Goal: Task Accomplishment & Management: Manage account settings

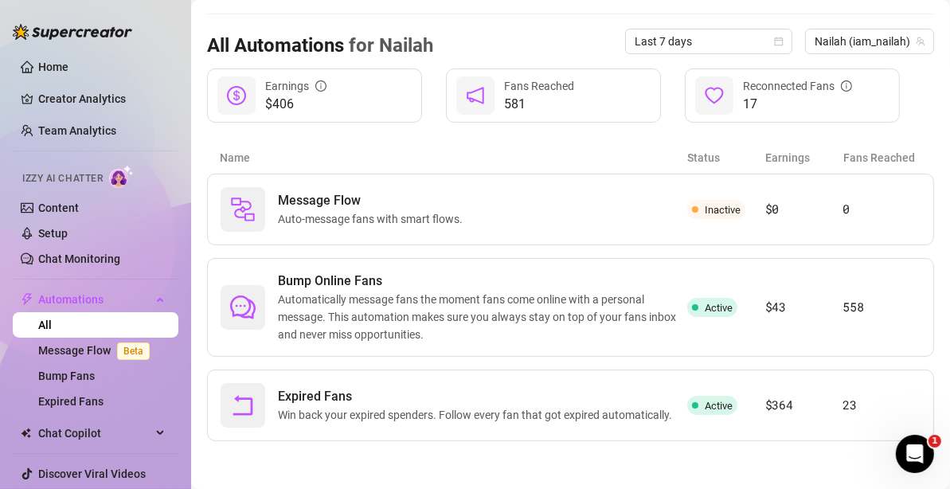
scroll to position [146, 0]
click at [487, 307] on span "Automatically message fans the moment fans come online with a personal message.…" at bounding box center [482, 317] width 409 height 53
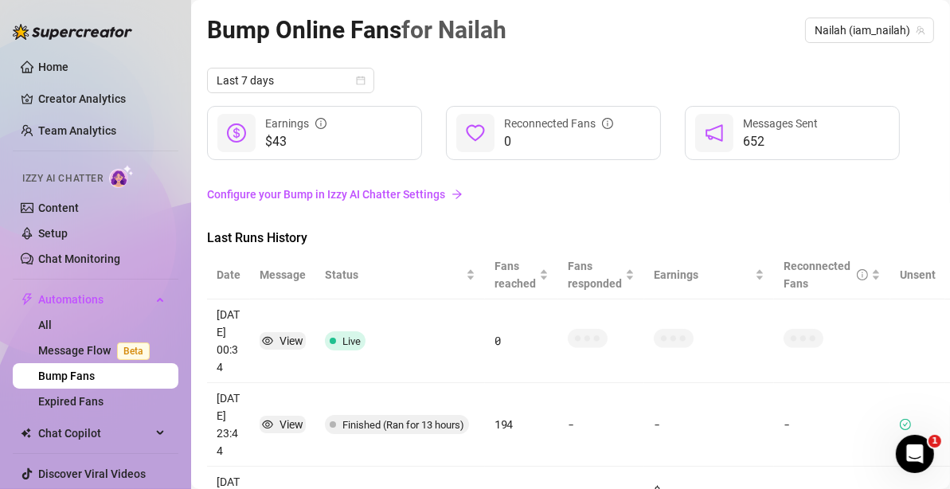
click at [487, 307] on td "0" at bounding box center [521, 341] width 73 height 84
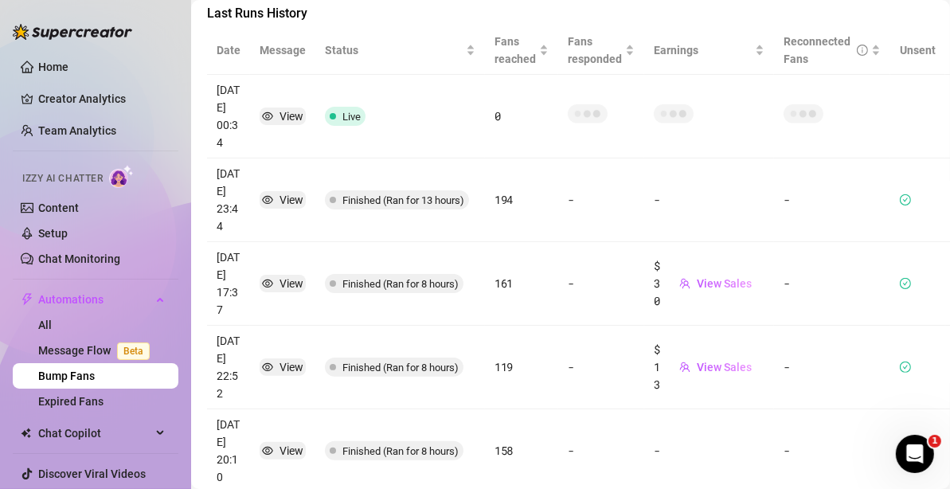
scroll to position [372, 0]
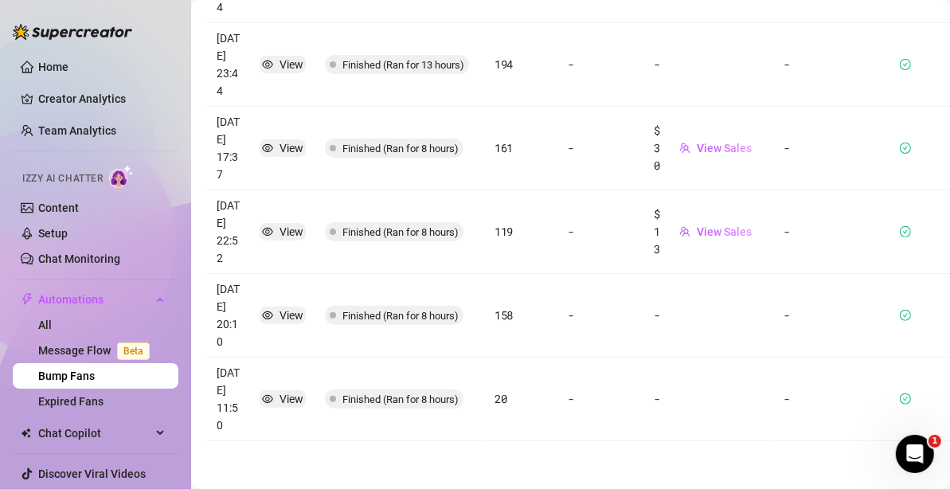
click at [904, 393] on icon "check-circle" at bounding box center [905, 398] width 11 height 11
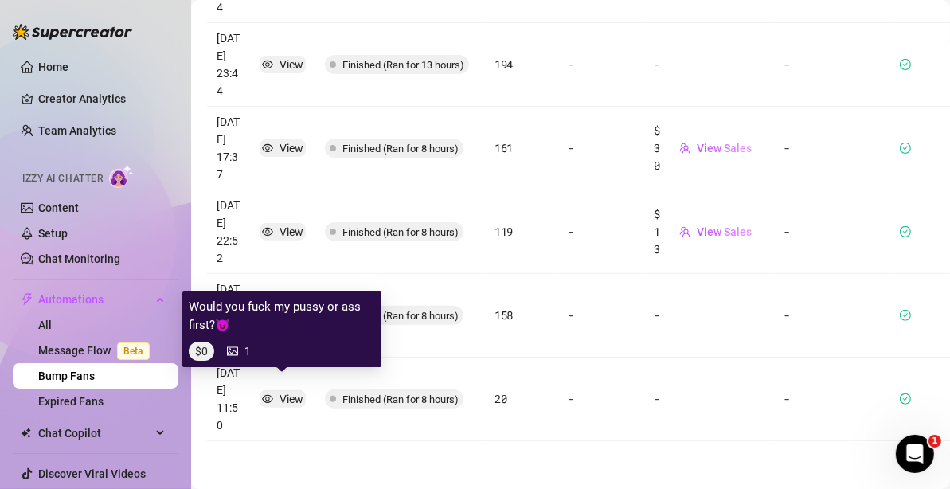
click at [284, 390] on div "View" at bounding box center [292, 399] width 24 height 18
click at [281, 390] on div "View" at bounding box center [292, 399] width 24 height 18
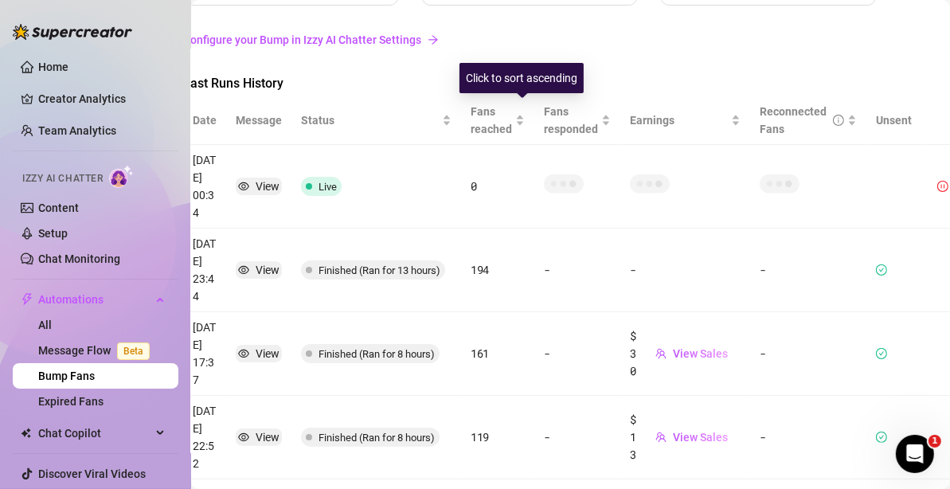
scroll to position [155, 0]
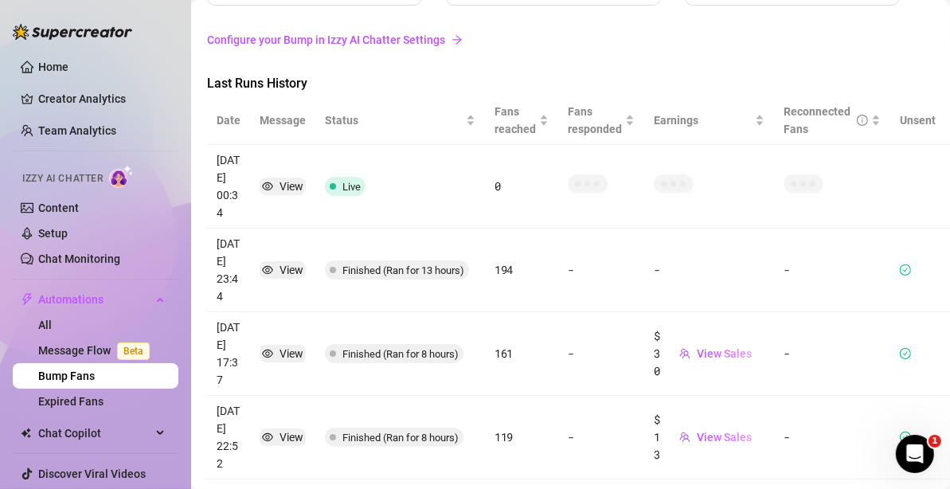
click at [383, 37] on link "Configure your Bump in Izzy AI Chatter Settings" at bounding box center [570, 40] width 727 height 18
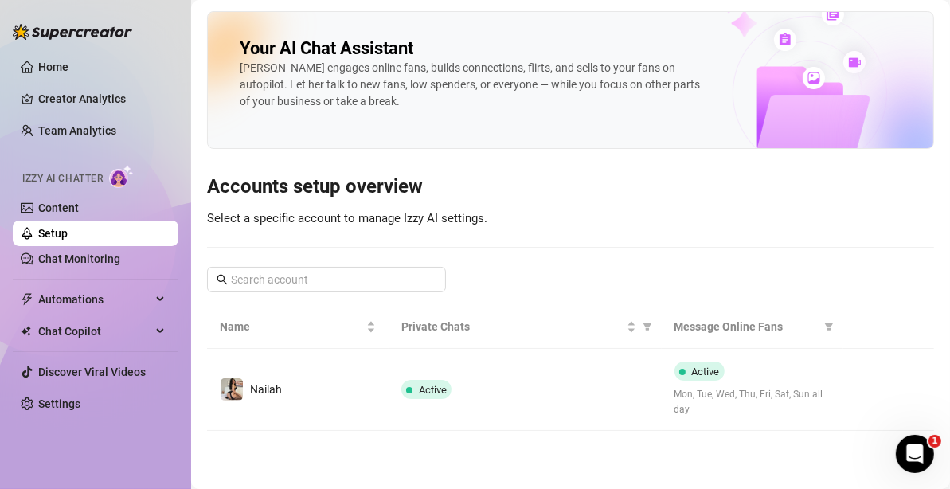
click at [714, 405] on span "Mon, Tue, Wed, Thu, Fri, Sat, Sun all day" at bounding box center [753, 402] width 156 height 30
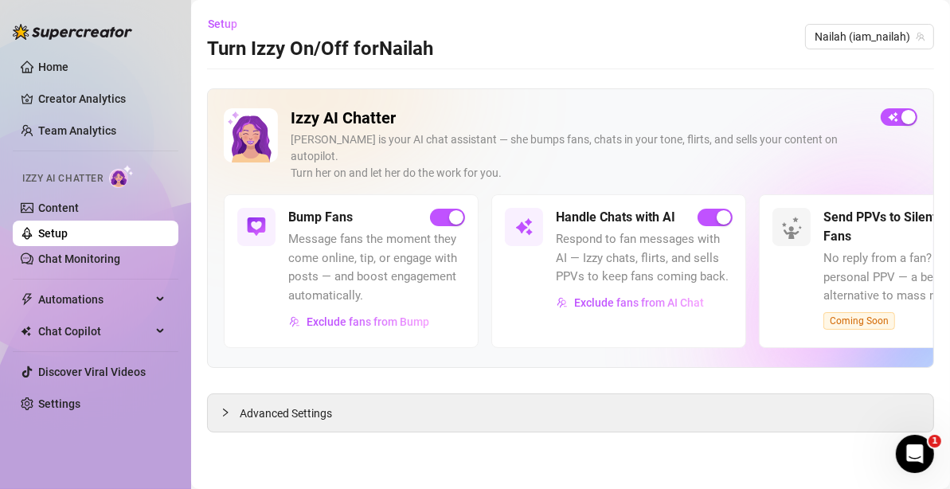
click at [112, 253] on link "Chat Monitoring" at bounding box center [79, 258] width 82 height 13
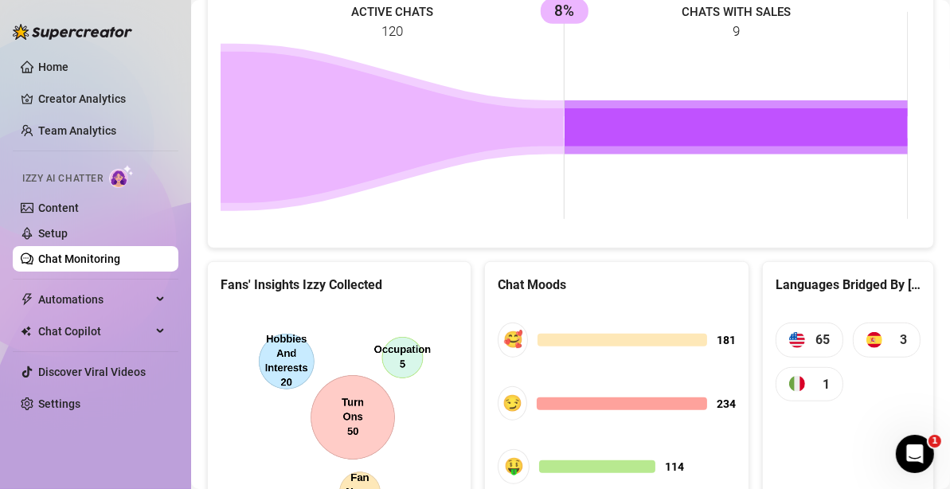
scroll to position [872, 0]
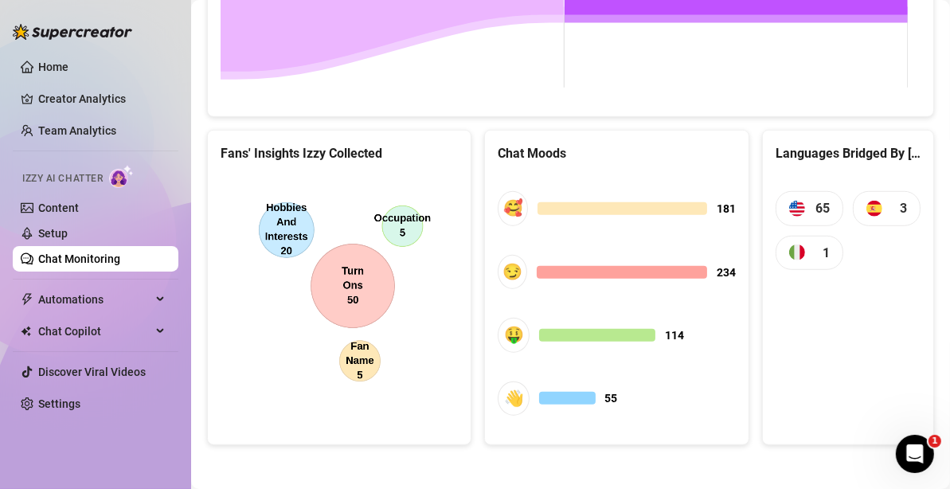
click at [162, 331] on icon at bounding box center [162, 331] width 8 height 0
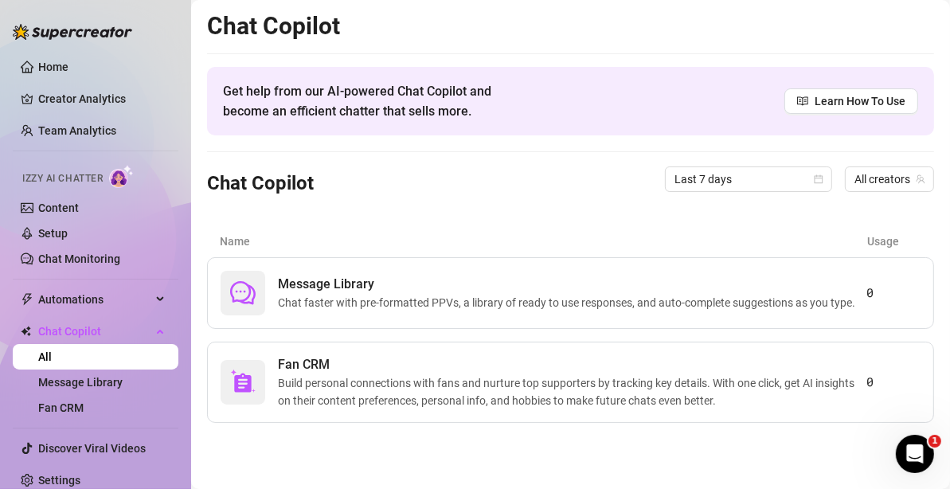
click at [733, 334] on div "Message Library Chat faster with pre-formatted PPVs, a library of ready to use …" at bounding box center [570, 340] width 727 height 166
click at [120, 376] on link "Message Library" at bounding box center [80, 382] width 84 height 13
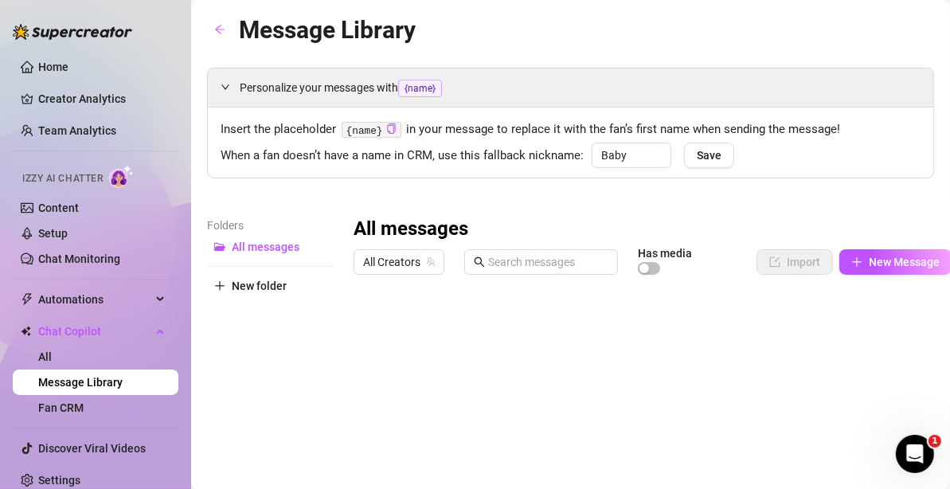
click at [261, 245] on span "All messages" at bounding box center [266, 247] width 68 height 13
click at [45, 350] on link "All" at bounding box center [45, 356] width 14 height 13
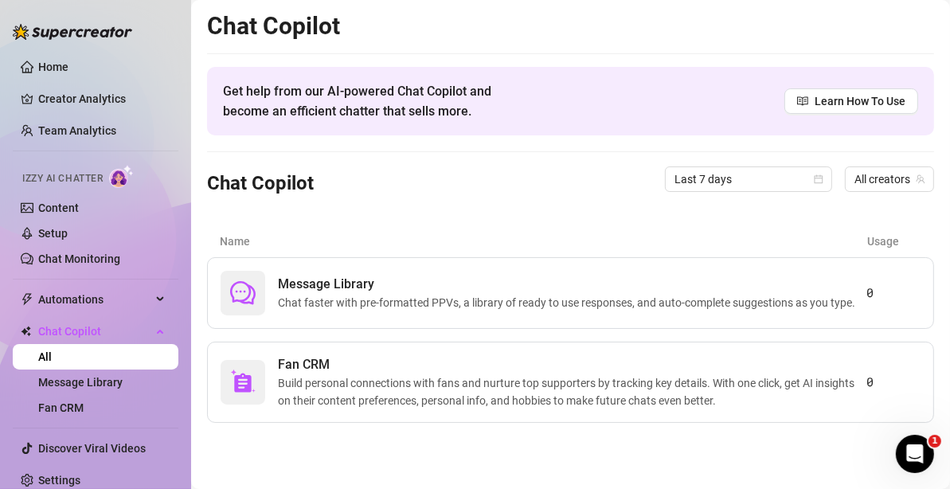
click at [307, 283] on span "Message Library" at bounding box center [570, 284] width 584 height 19
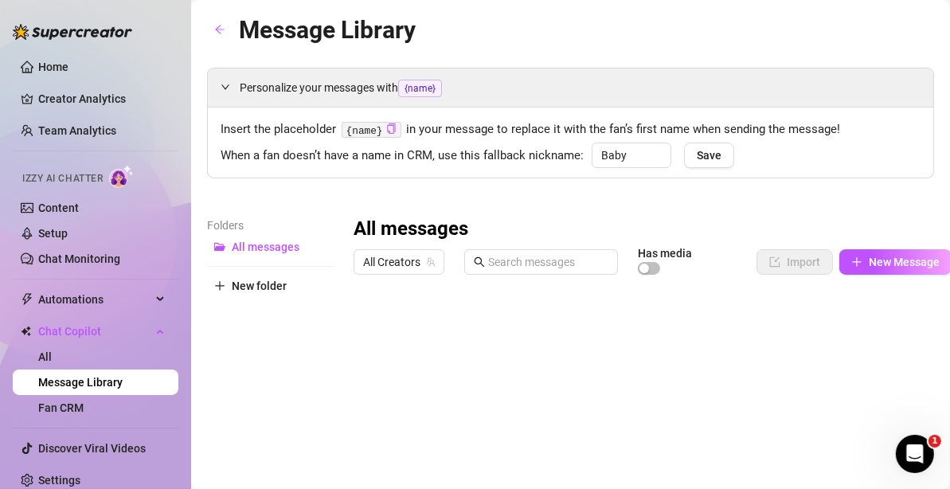
click at [63, 231] on link "Setup" at bounding box center [52, 233] width 29 height 13
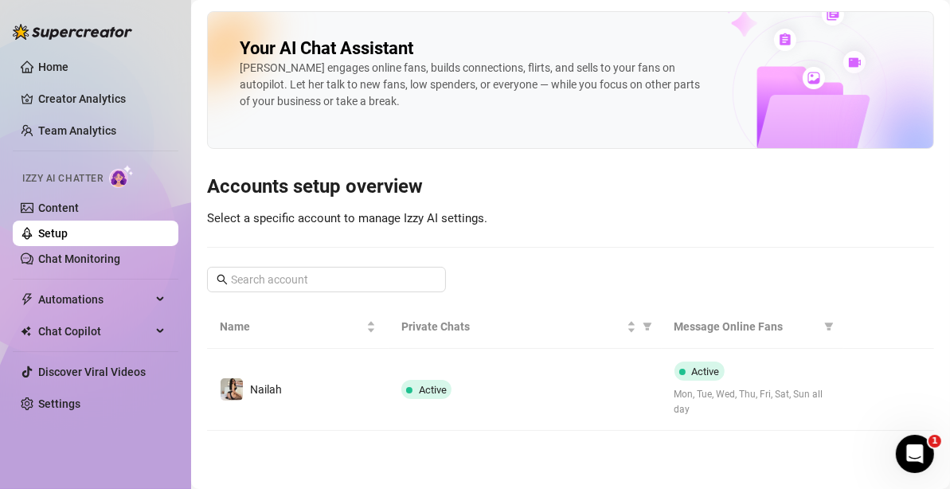
click at [72, 203] on link "Content" at bounding box center [58, 207] width 41 height 13
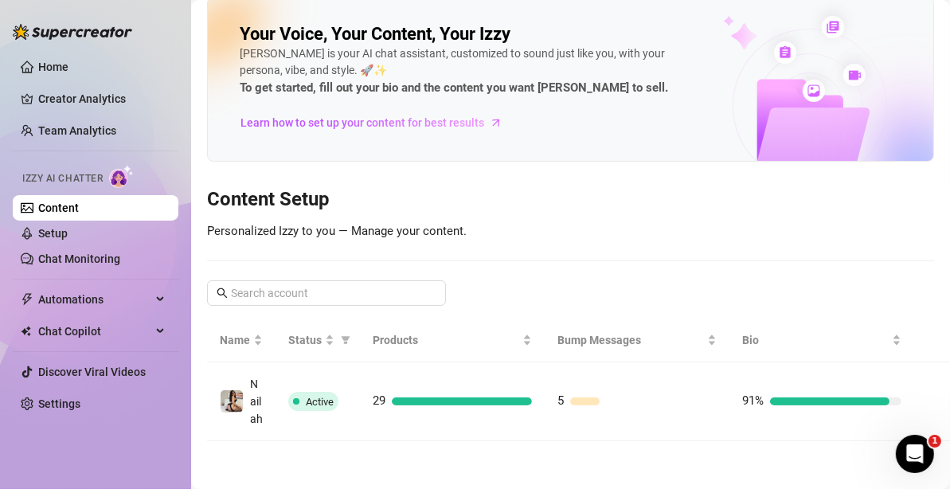
scroll to position [44, 0]
click at [765, 392] on div "91%" at bounding box center [821, 401] width 159 height 19
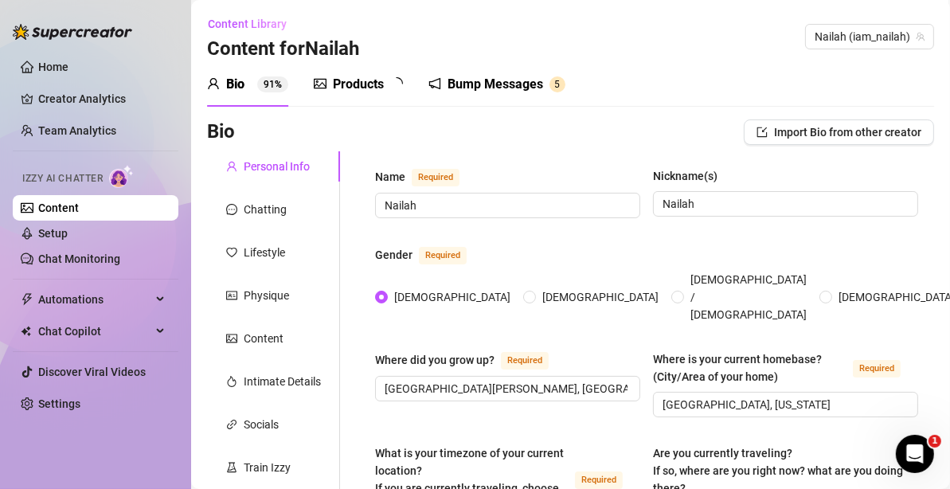
radio input "true"
type input "[DATE]"
click at [501, 84] on div "Bump Messages" at bounding box center [507, 84] width 96 height 19
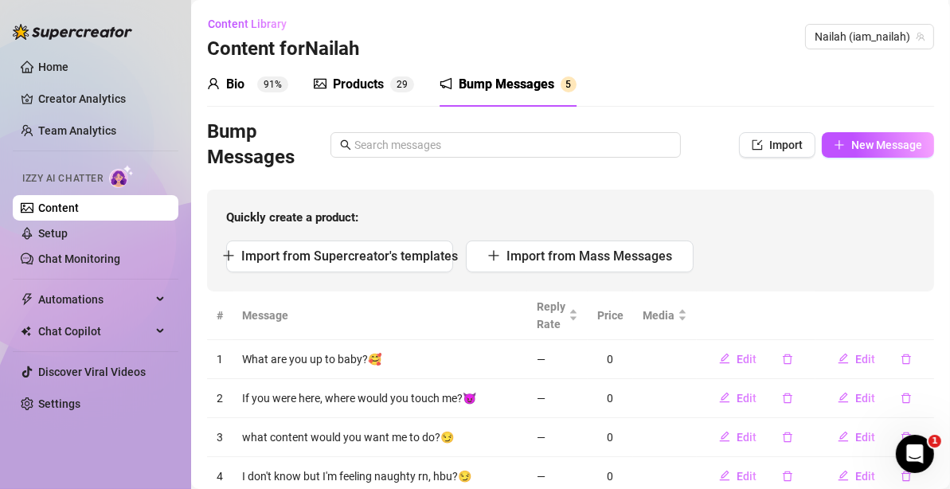
click at [782, 357] on icon "delete" at bounding box center [787, 359] width 11 height 11
click at [819, 314] on span "Yes" at bounding box center [820, 317] width 19 height 13
click at [782, 397] on icon "delete" at bounding box center [787, 398] width 11 height 11
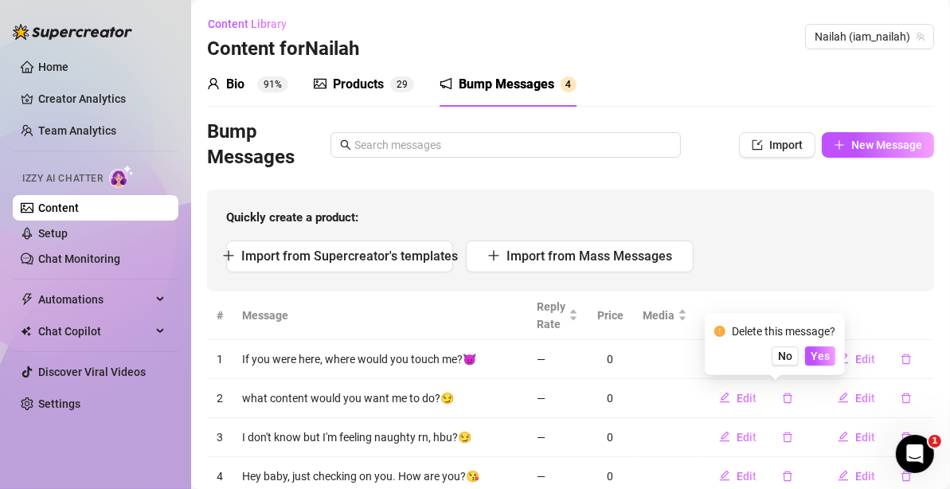
click at [827, 361] on span "Yes" at bounding box center [820, 356] width 19 height 13
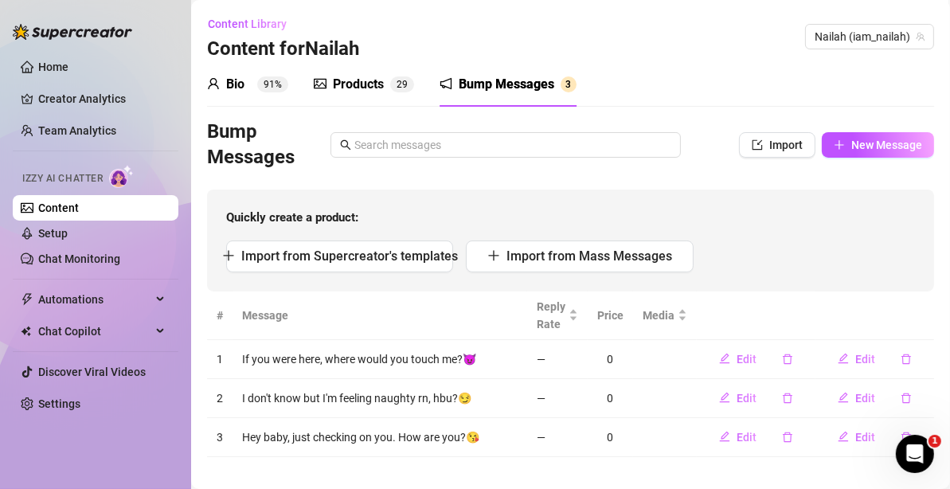
scroll to position [14, 0]
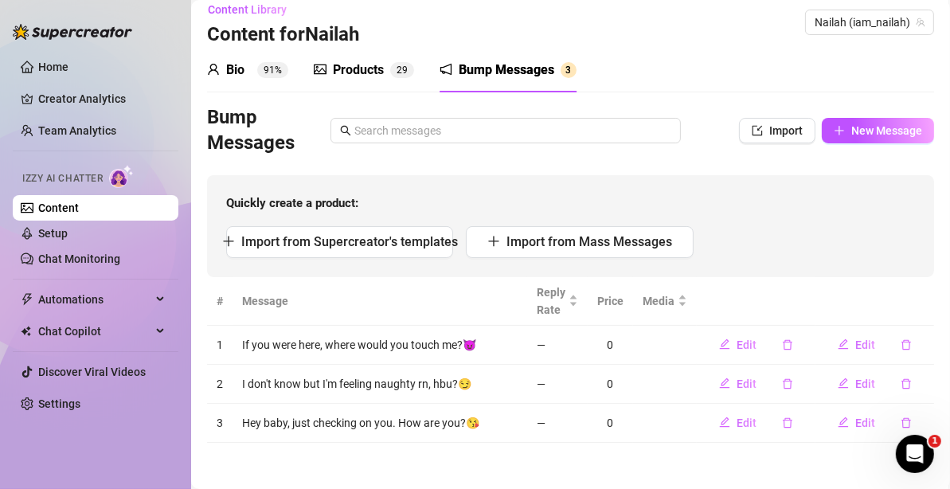
click at [902, 387] on icon "delete" at bounding box center [907, 383] width 10 height 10
click at [929, 344] on span "Yes" at bounding box center [922, 340] width 19 height 13
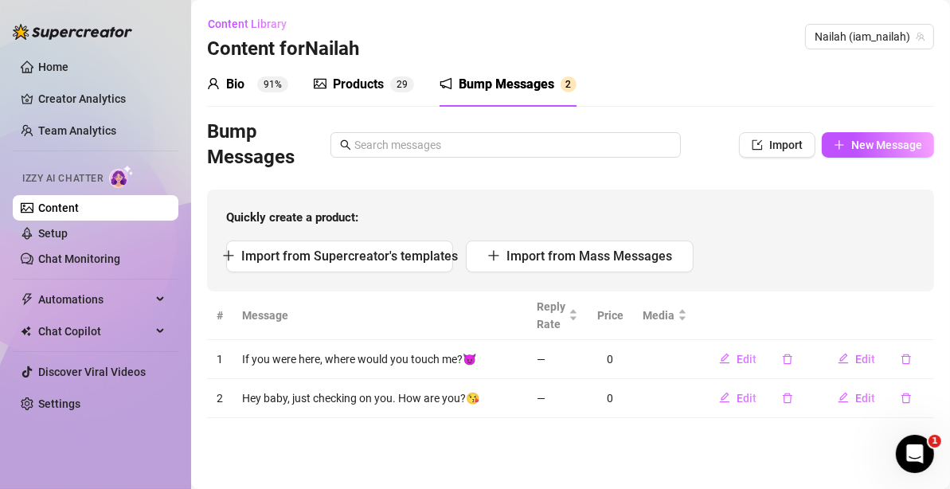
scroll to position [0, 0]
click at [792, 395] on icon "delete" at bounding box center [788, 398] width 10 height 10
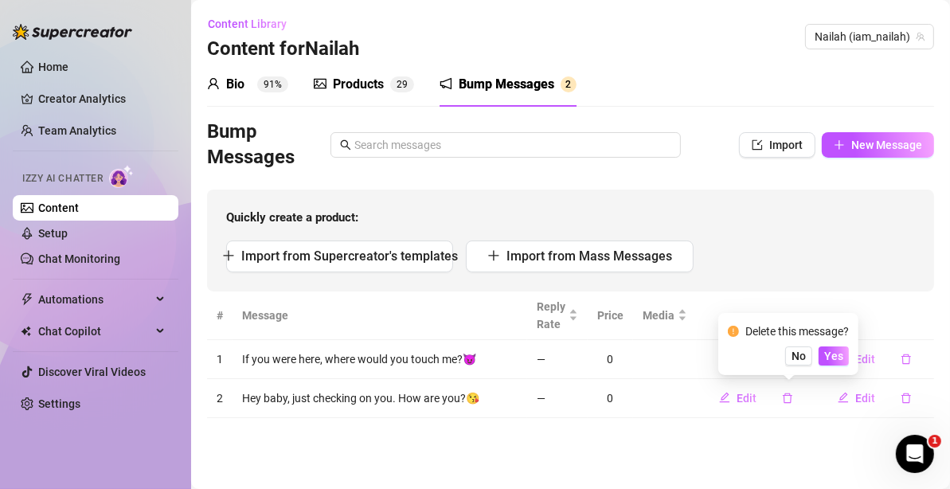
click at [835, 360] on span "Yes" at bounding box center [833, 356] width 19 height 13
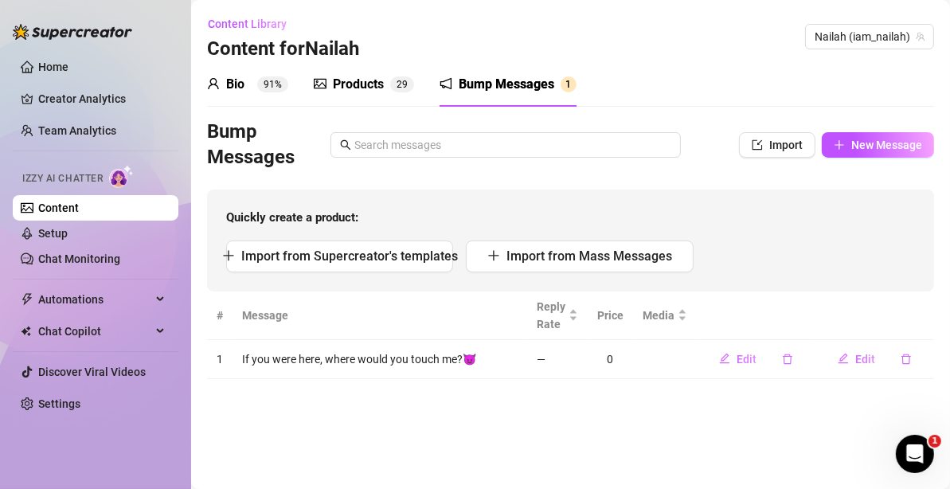
click at [790, 359] on icon "delete" at bounding box center [787, 359] width 11 height 11
click at [843, 319] on span "Yes" at bounding box center [833, 317] width 19 height 13
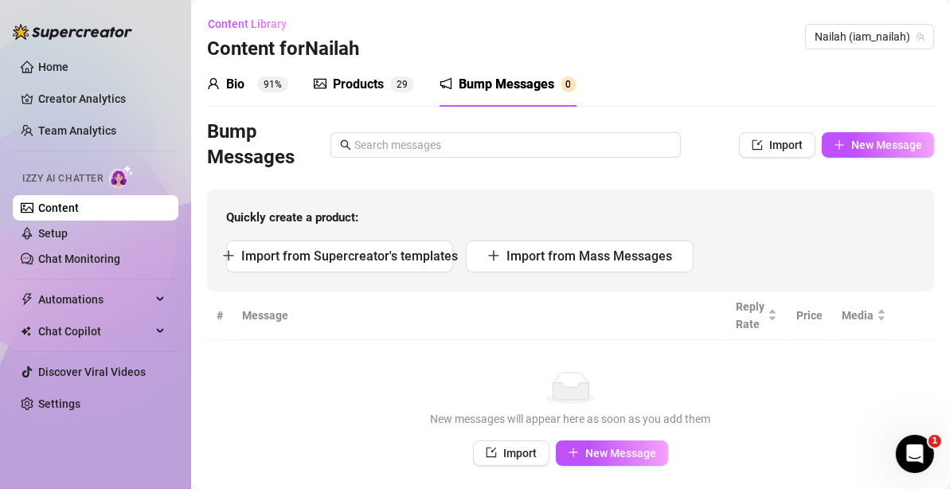
click at [420, 260] on span "Import from Supercreator's templates" at bounding box center [349, 255] width 217 height 15
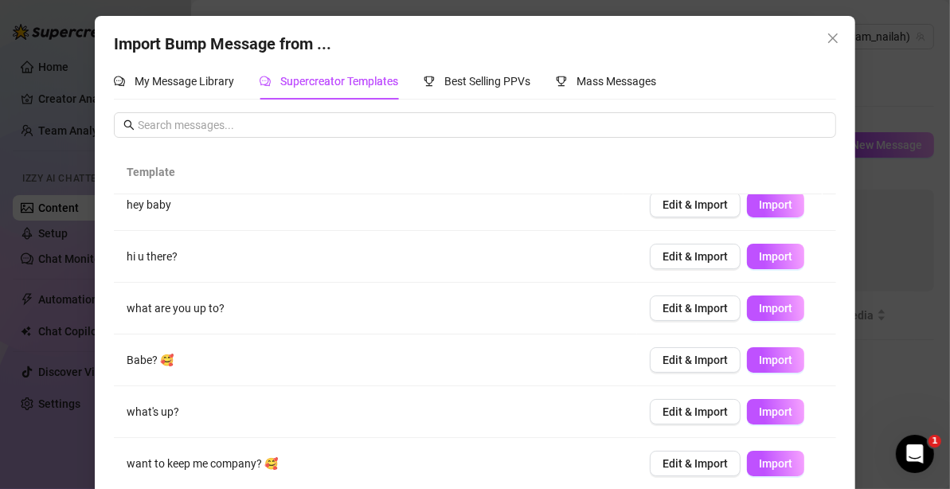
scroll to position [65, 0]
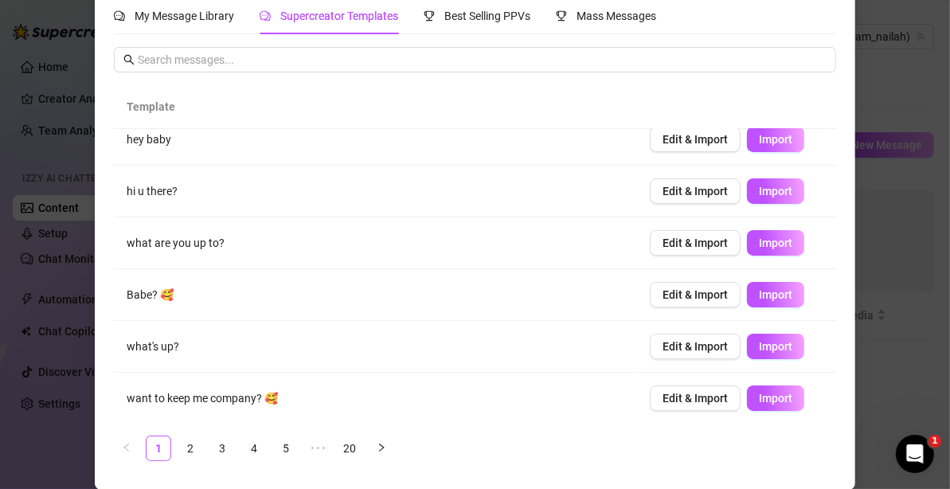
click at [186, 448] on link "2" at bounding box center [190, 448] width 24 height 24
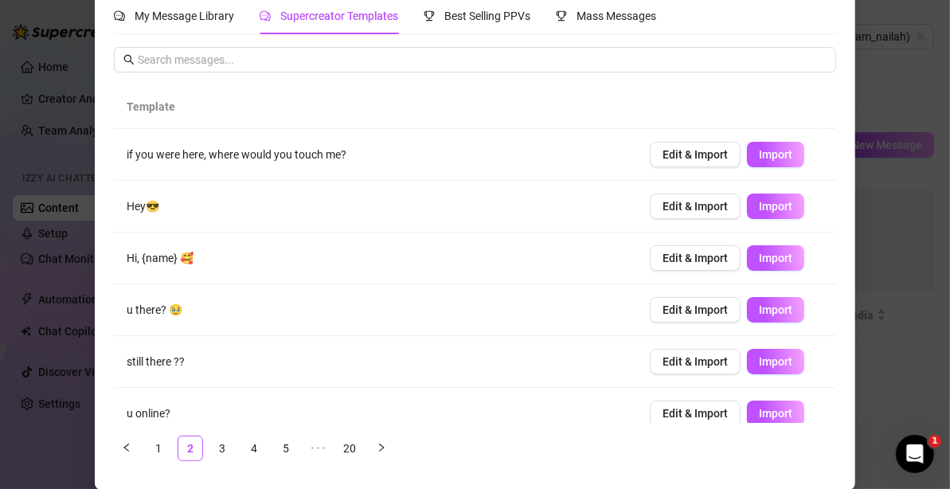
click at [214, 448] on link "3" at bounding box center [222, 448] width 24 height 24
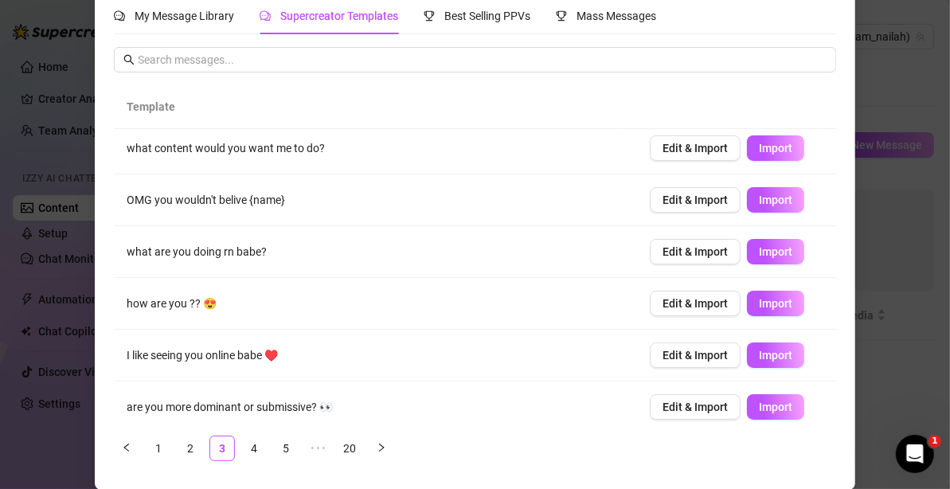
scroll to position [222, 0]
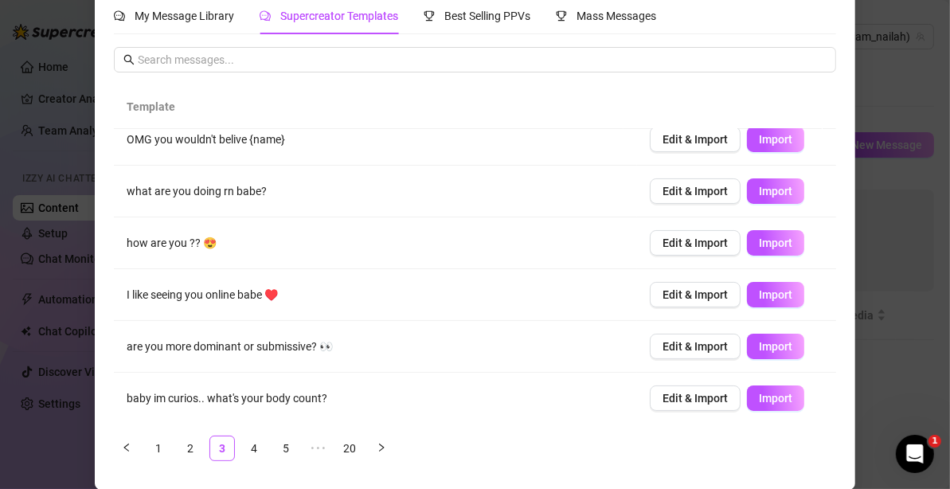
click at [759, 347] on span "Import" at bounding box center [775, 346] width 33 height 13
click at [759, 298] on span "Import" at bounding box center [775, 294] width 33 height 13
click at [246, 445] on link "4" at bounding box center [254, 448] width 24 height 24
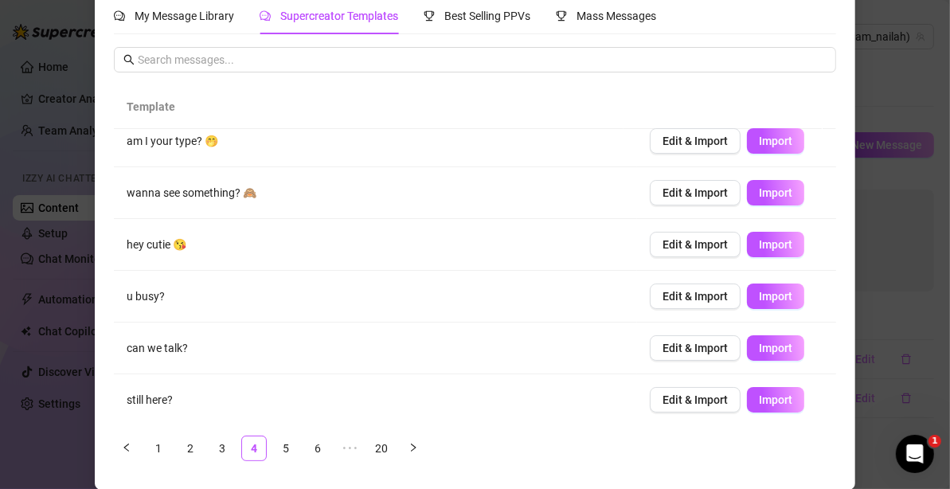
scroll to position [0, 0]
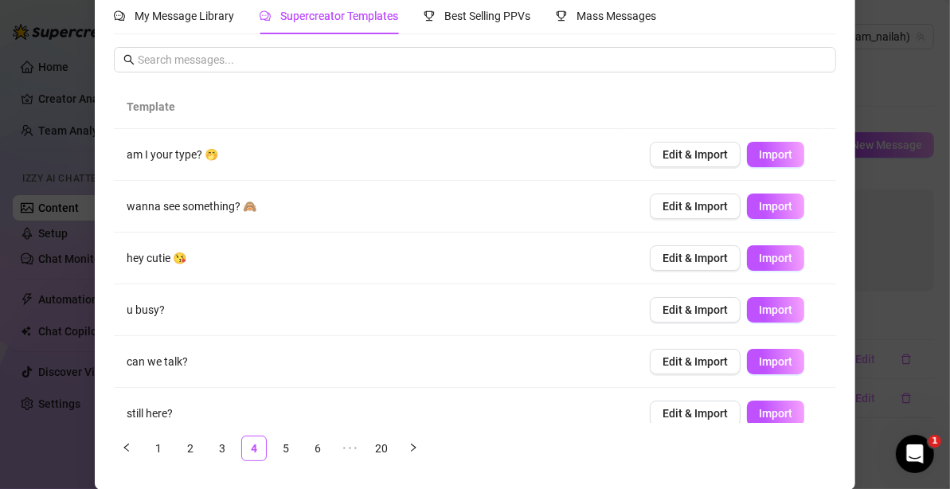
click at [759, 209] on span "Import" at bounding box center [775, 206] width 33 height 13
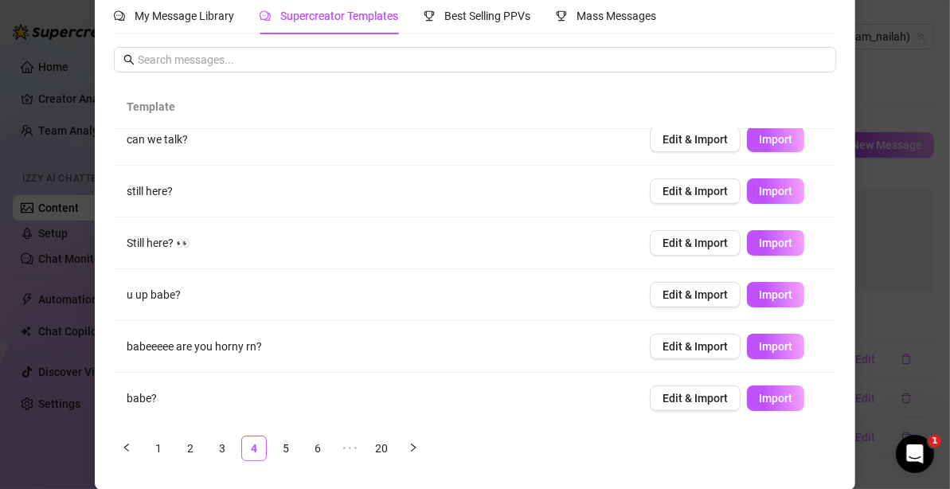
click at [281, 446] on link "5" at bounding box center [286, 448] width 24 height 24
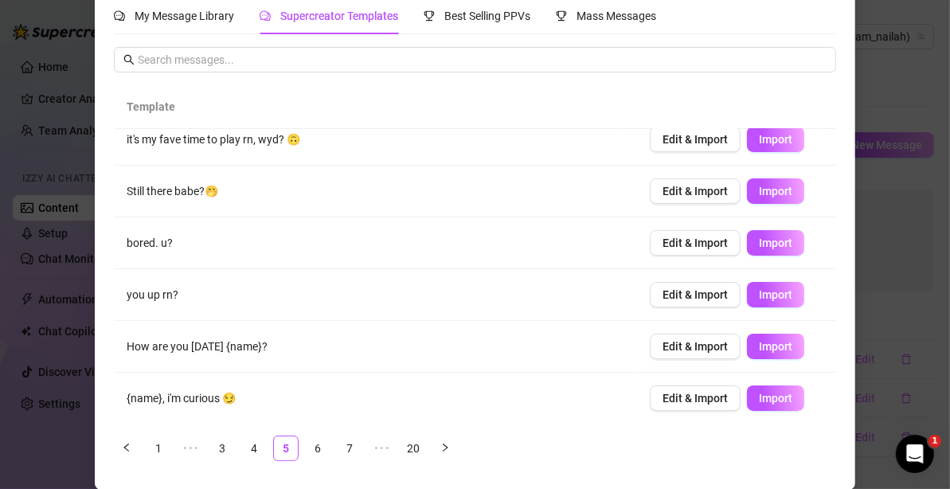
click at [313, 446] on link "6" at bounding box center [318, 448] width 24 height 24
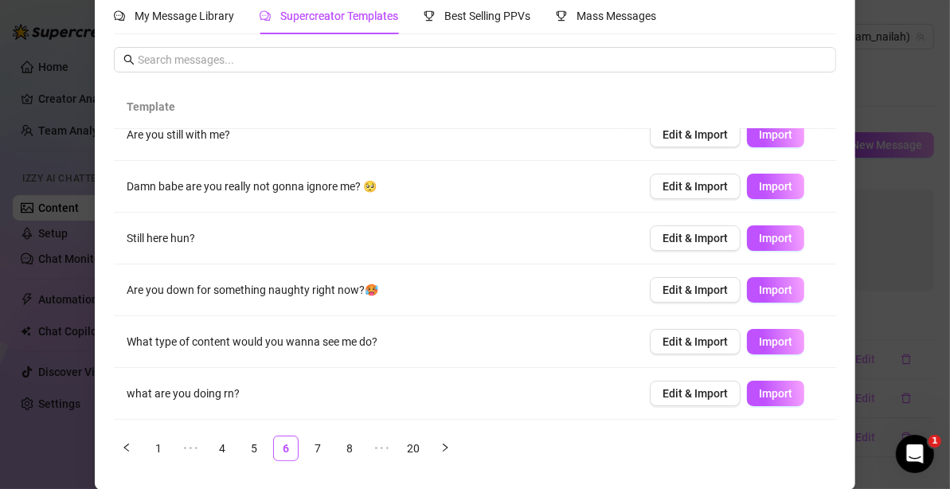
scroll to position [0, 0]
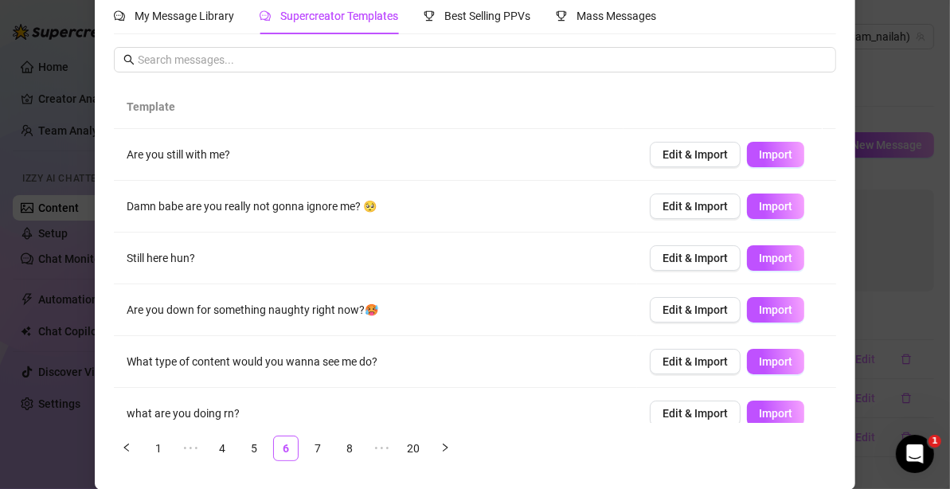
click at [759, 307] on span "Import" at bounding box center [775, 309] width 33 height 13
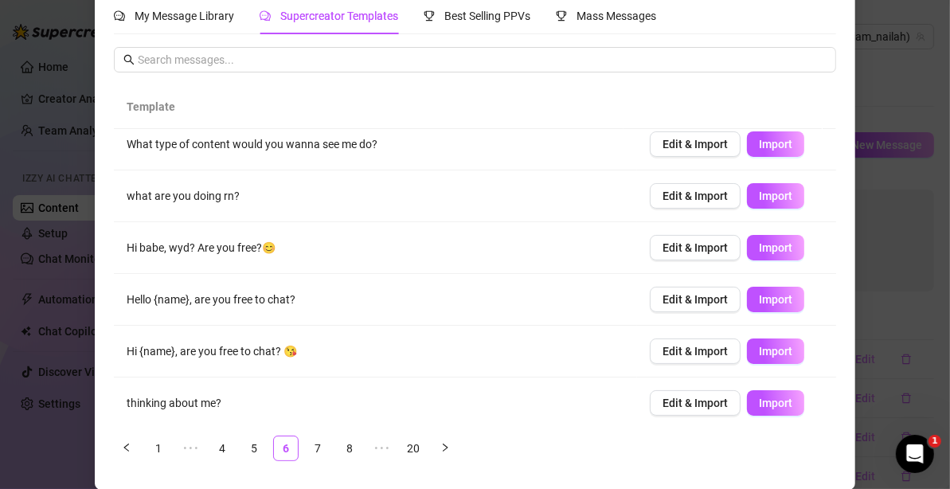
scroll to position [222, 0]
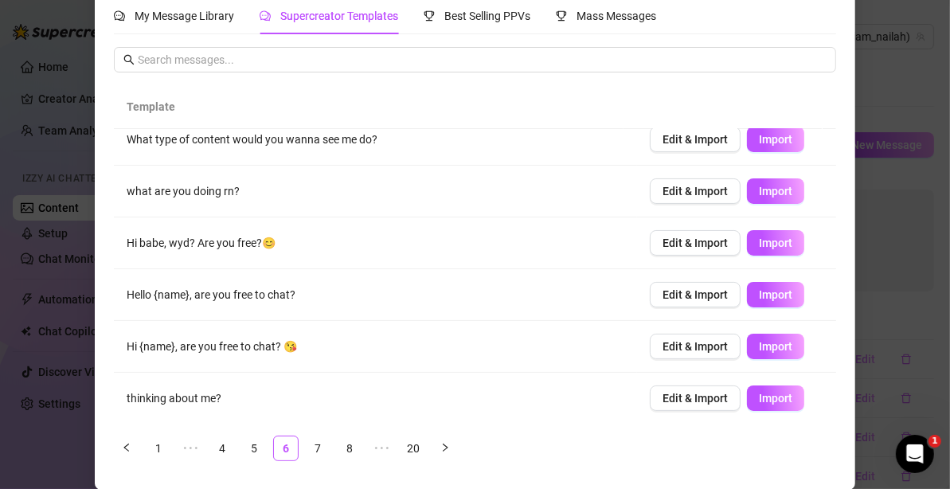
click at [310, 441] on link "7" at bounding box center [318, 448] width 24 height 24
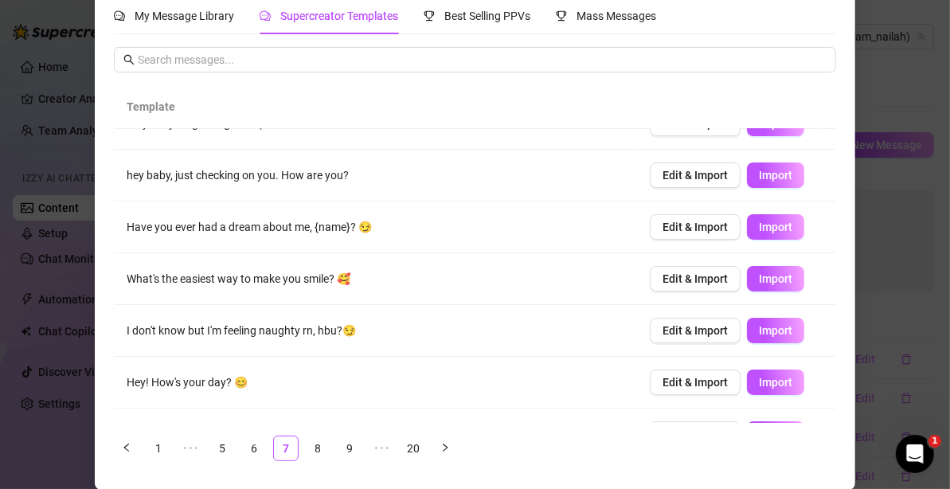
scroll to position [84, 0]
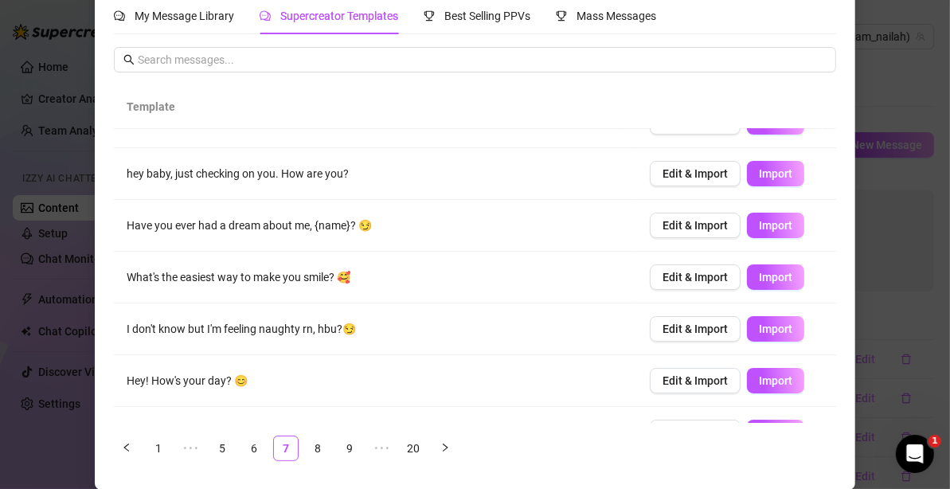
click at [761, 275] on span "Import" at bounding box center [775, 277] width 33 height 13
click at [759, 328] on span "Import" at bounding box center [775, 329] width 33 height 13
click at [759, 379] on span "Import" at bounding box center [775, 380] width 33 height 13
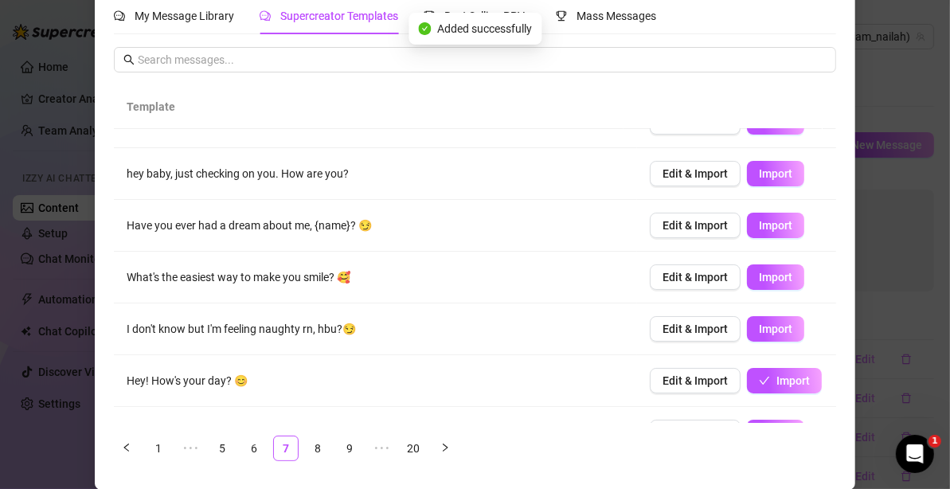
scroll to position [222, 0]
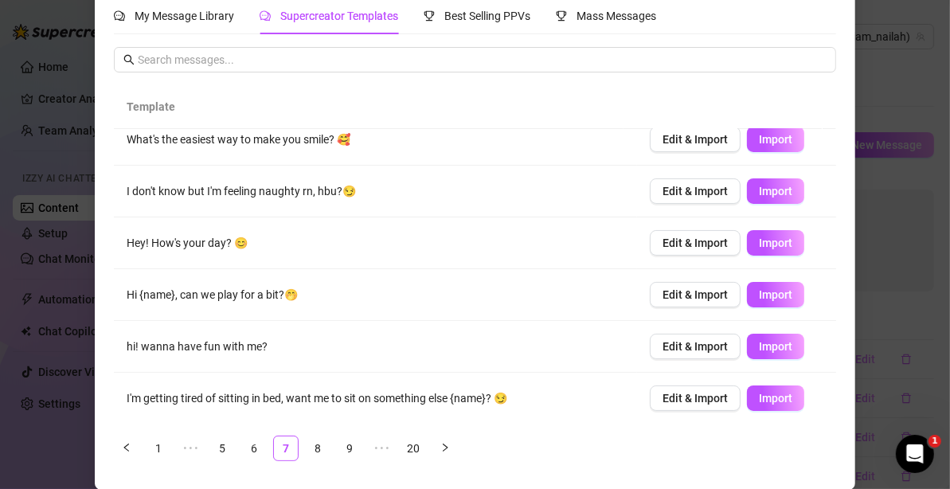
click at [314, 444] on link "8" at bounding box center [318, 448] width 24 height 24
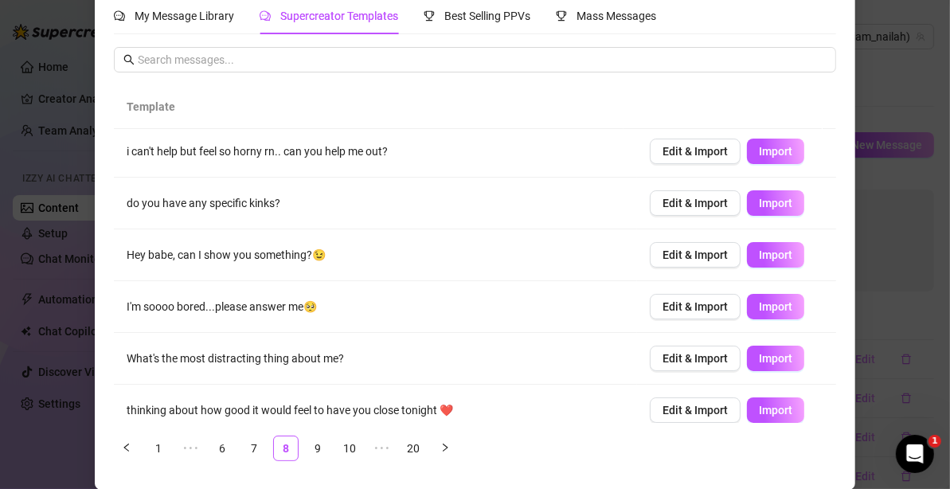
scroll to position [0, 0]
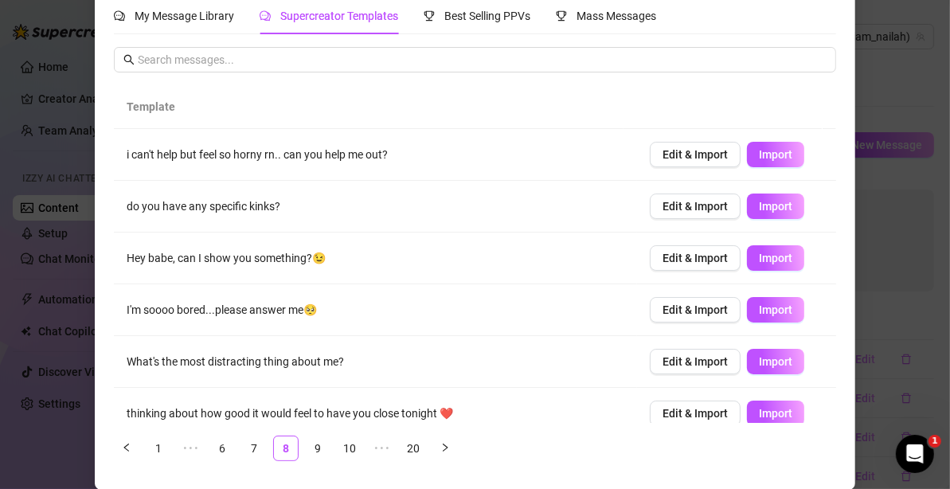
click at [747, 150] on button "Import" at bounding box center [775, 154] width 57 height 25
click at [759, 252] on span "Import" at bounding box center [775, 258] width 33 height 13
click at [759, 357] on span "Import" at bounding box center [775, 361] width 33 height 13
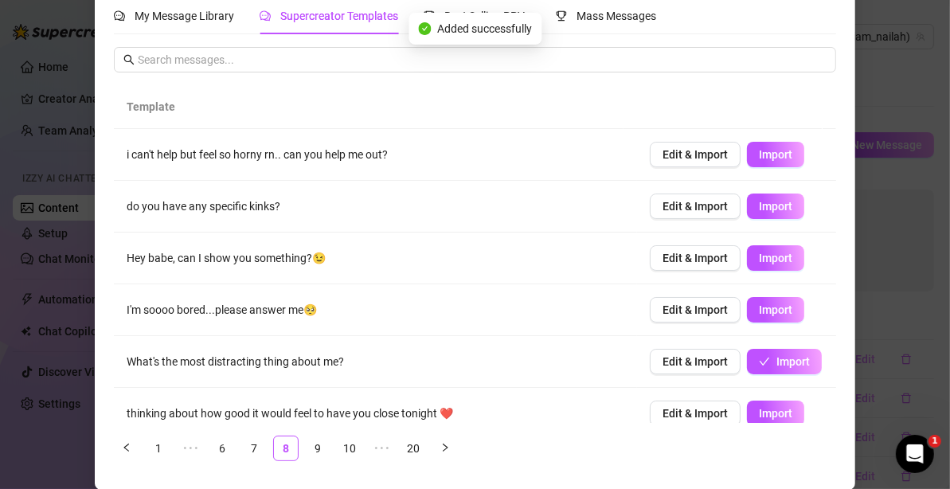
scroll to position [146, 0]
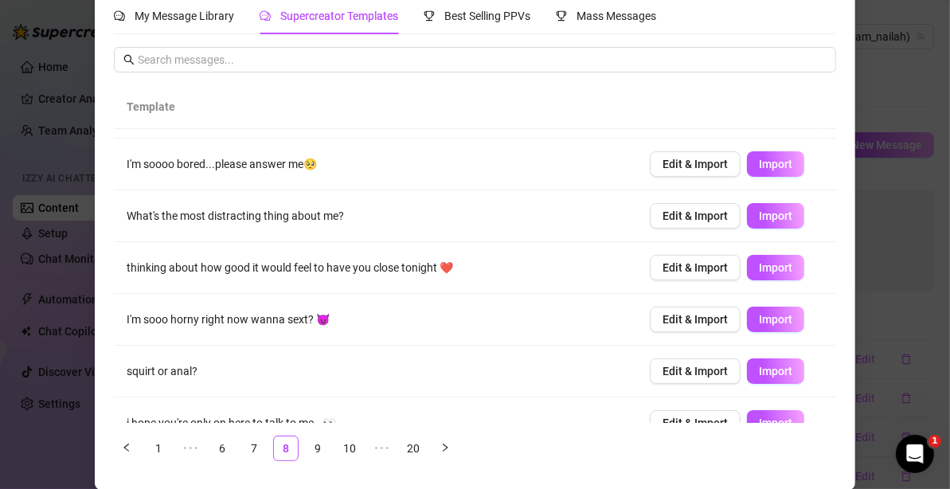
click at [759, 317] on span "Import" at bounding box center [775, 319] width 33 height 13
click at [759, 369] on span "Import" at bounding box center [775, 371] width 33 height 13
type textarea "squirt or anal?"
type input "0"
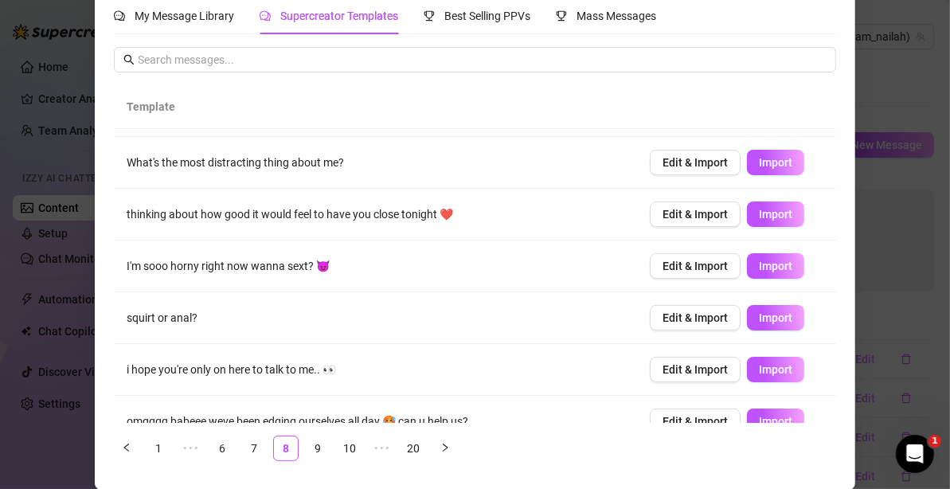
scroll to position [222, 0]
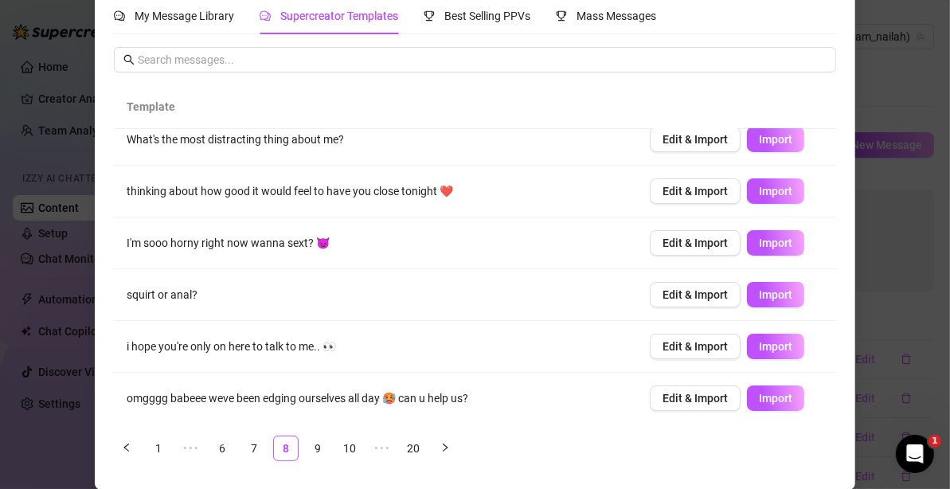
click at [311, 450] on link "9" at bounding box center [318, 448] width 24 height 24
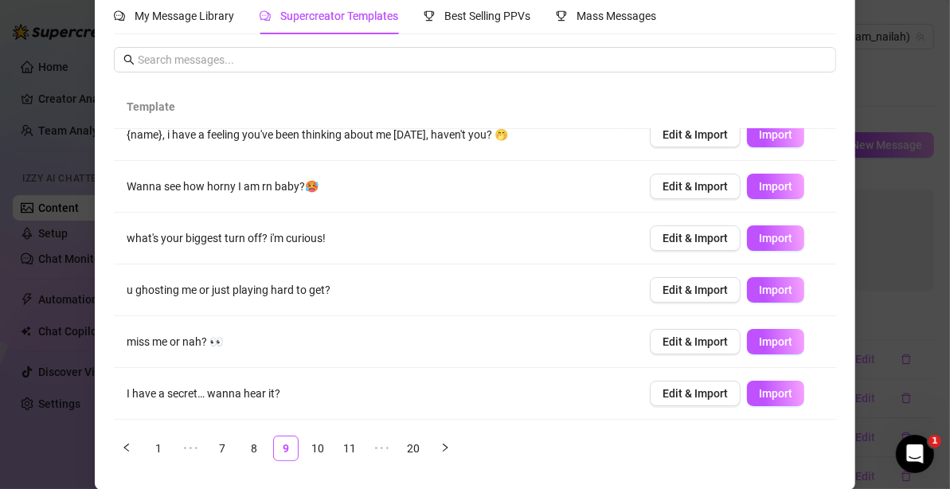
scroll to position [0, 0]
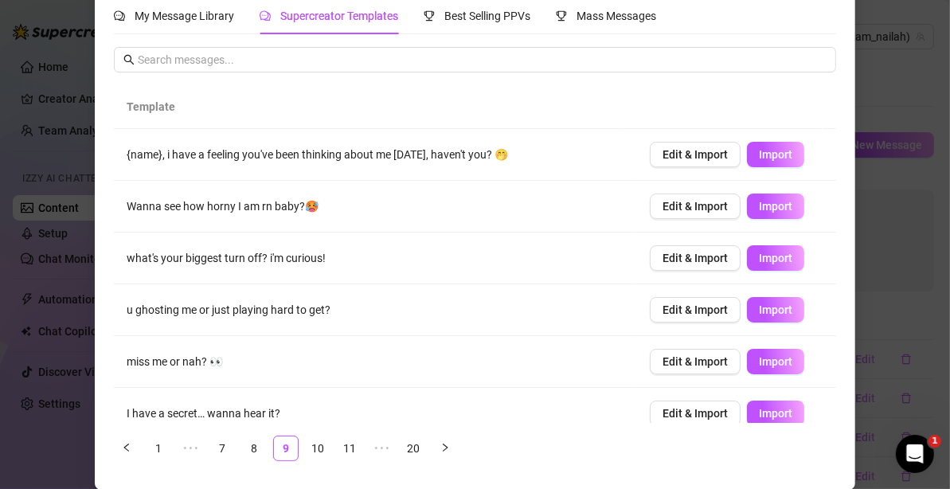
click at [759, 362] on span "Import" at bounding box center [775, 361] width 33 height 13
click at [759, 205] on span "Import" at bounding box center [775, 206] width 33 height 13
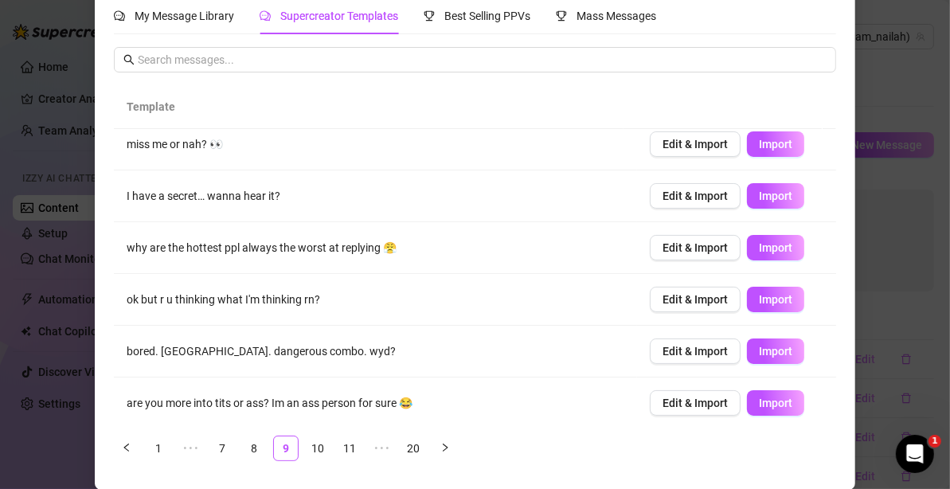
scroll to position [222, 0]
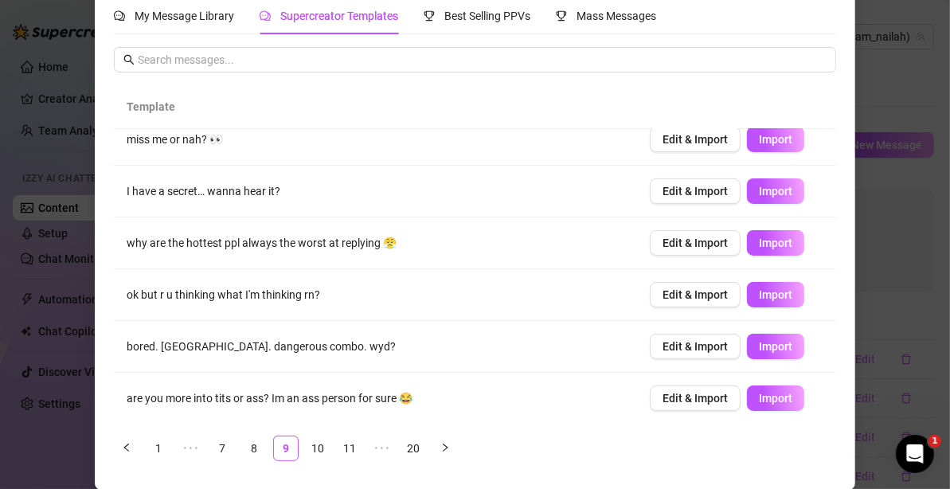
click at [668, 392] on span "Edit & Import" at bounding box center [695, 398] width 65 height 13
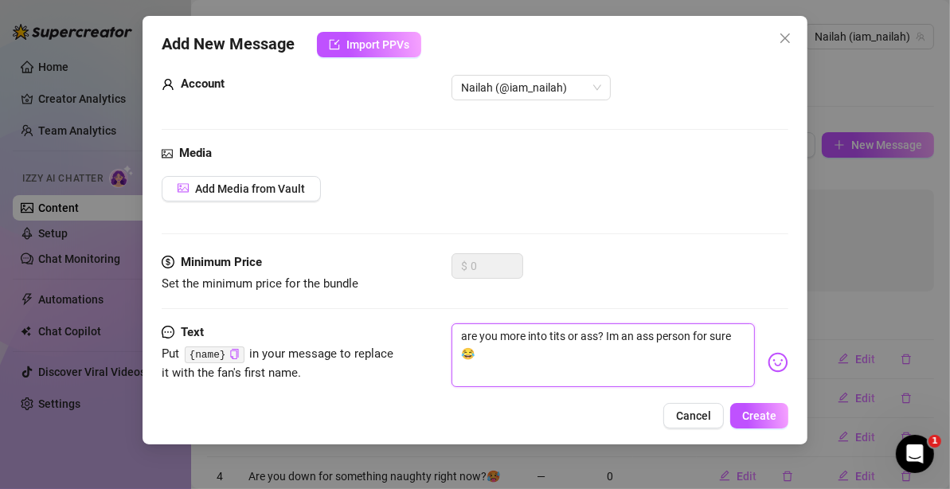
scroll to position [47, 0]
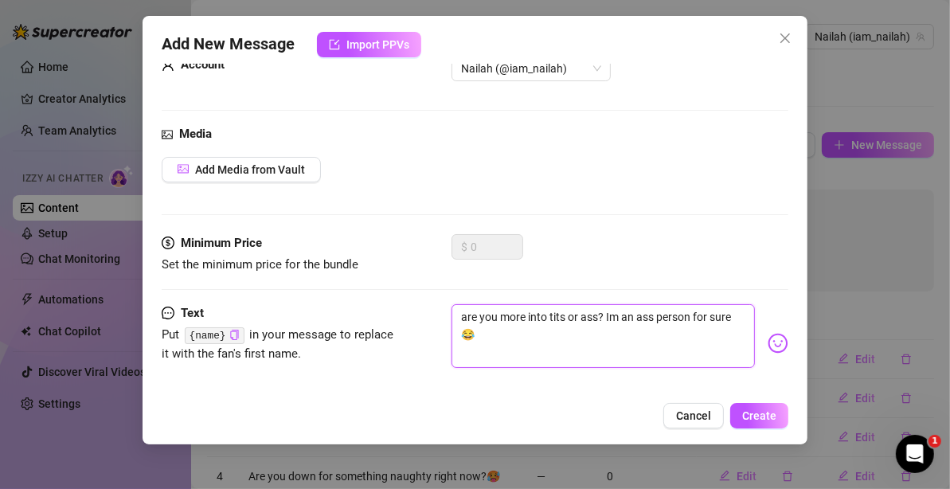
drag, startPoint x: 608, startPoint y: 360, endPoint x: 617, endPoint y: 391, distance: 32.5
click at [617, 391] on div "Text Put {name} in your message to replace it with the fan's first name. are yo…" at bounding box center [475, 358] width 627 height 108
type textarea "are you more into tits or ass?"
click at [460, 314] on textarea "are you more into tits or ass?" at bounding box center [603, 336] width 303 height 64
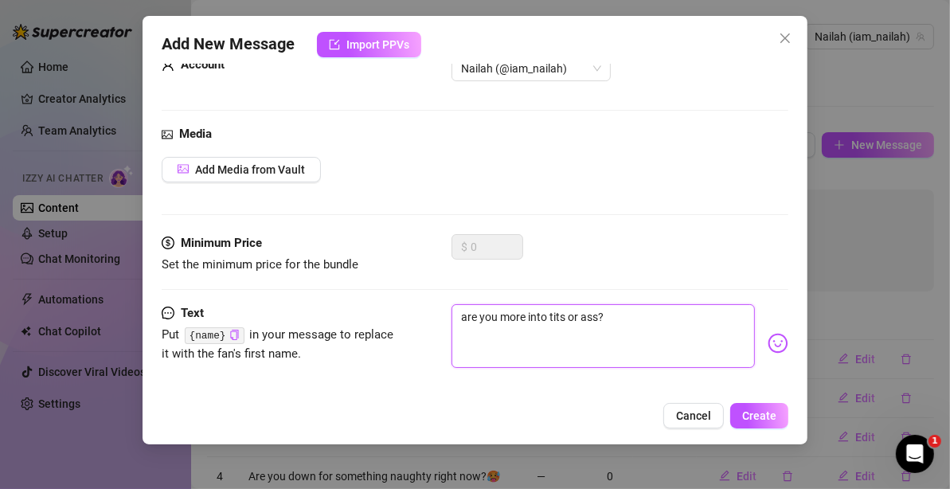
type textarea "Are you more into tits or ass?"
click at [761, 419] on span "Create" at bounding box center [759, 415] width 34 height 13
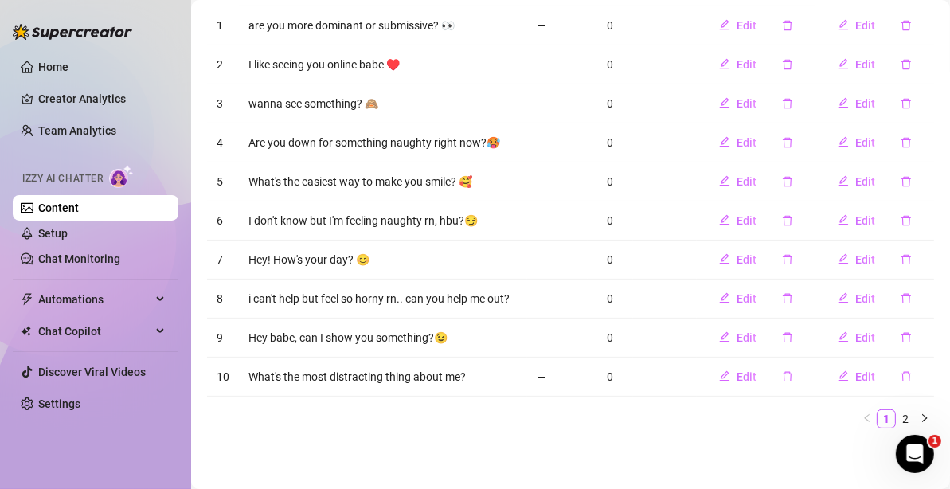
scroll to position [341, 0]
click at [920, 419] on icon "right" at bounding box center [925, 418] width 10 height 10
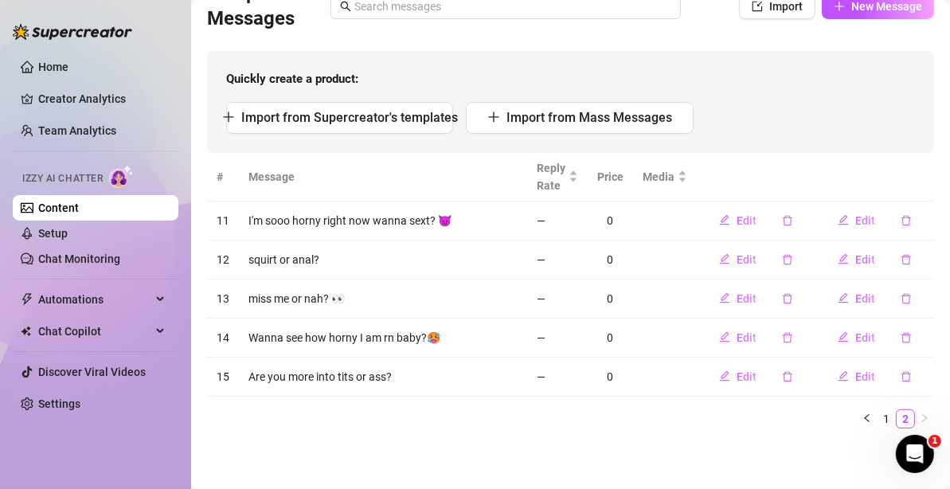
scroll to position [137, 0]
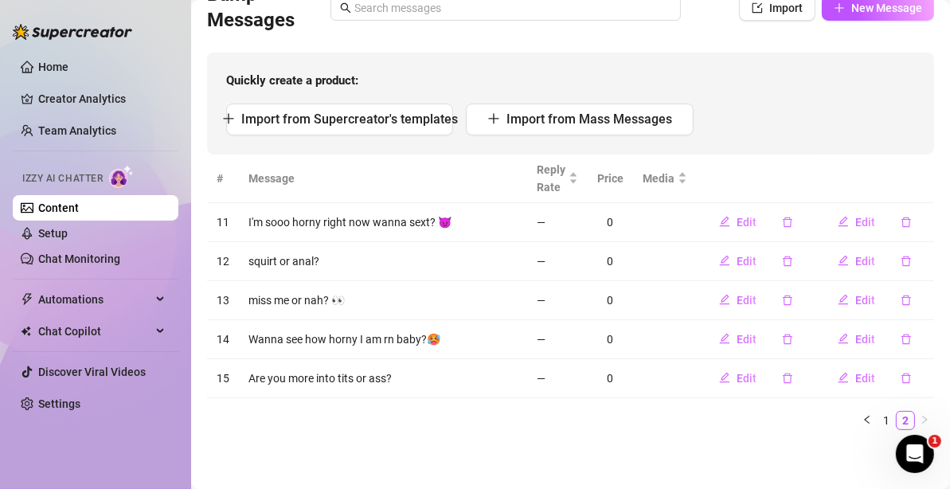
click at [52, 61] on link "Home" at bounding box center [53, 67] width 30 height 13
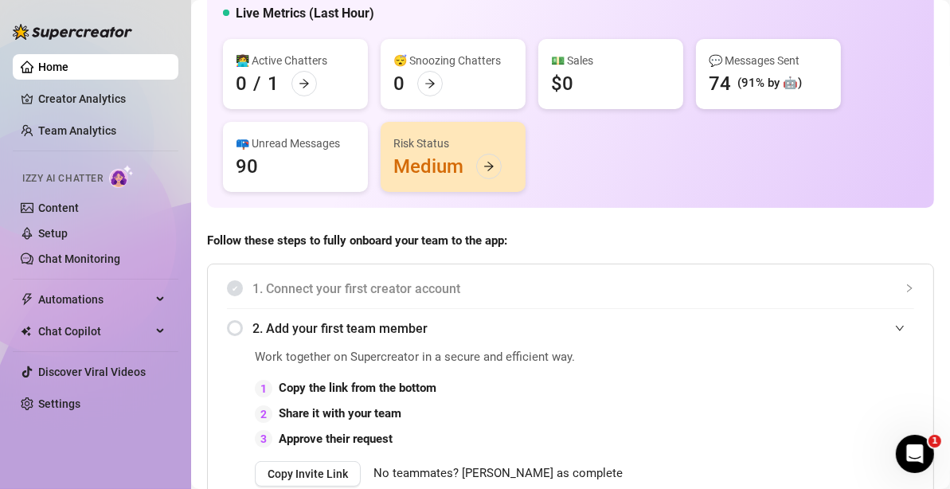
click at [485, 167] on icon "arrow-right" at bounding box center [488, 166] width 11 height 11
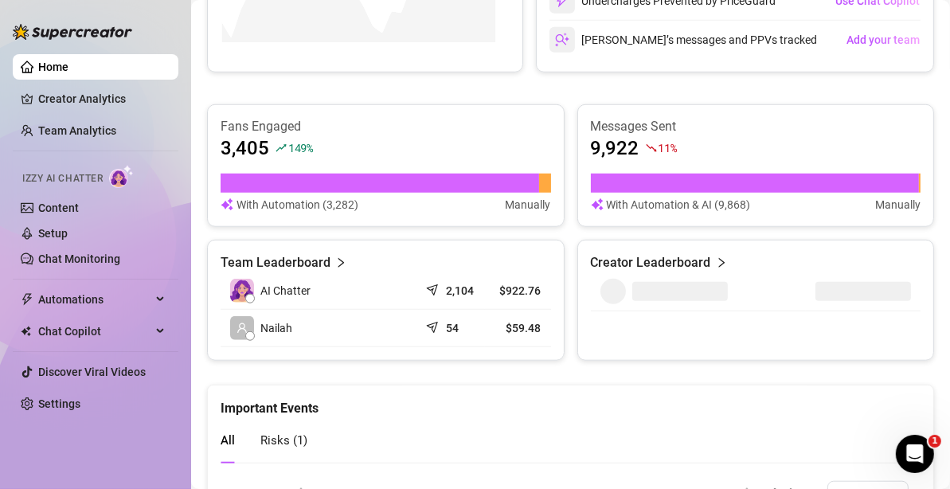
scroll to position [1076, 0]
